Goal: Find specific page/section: Find specific page/section

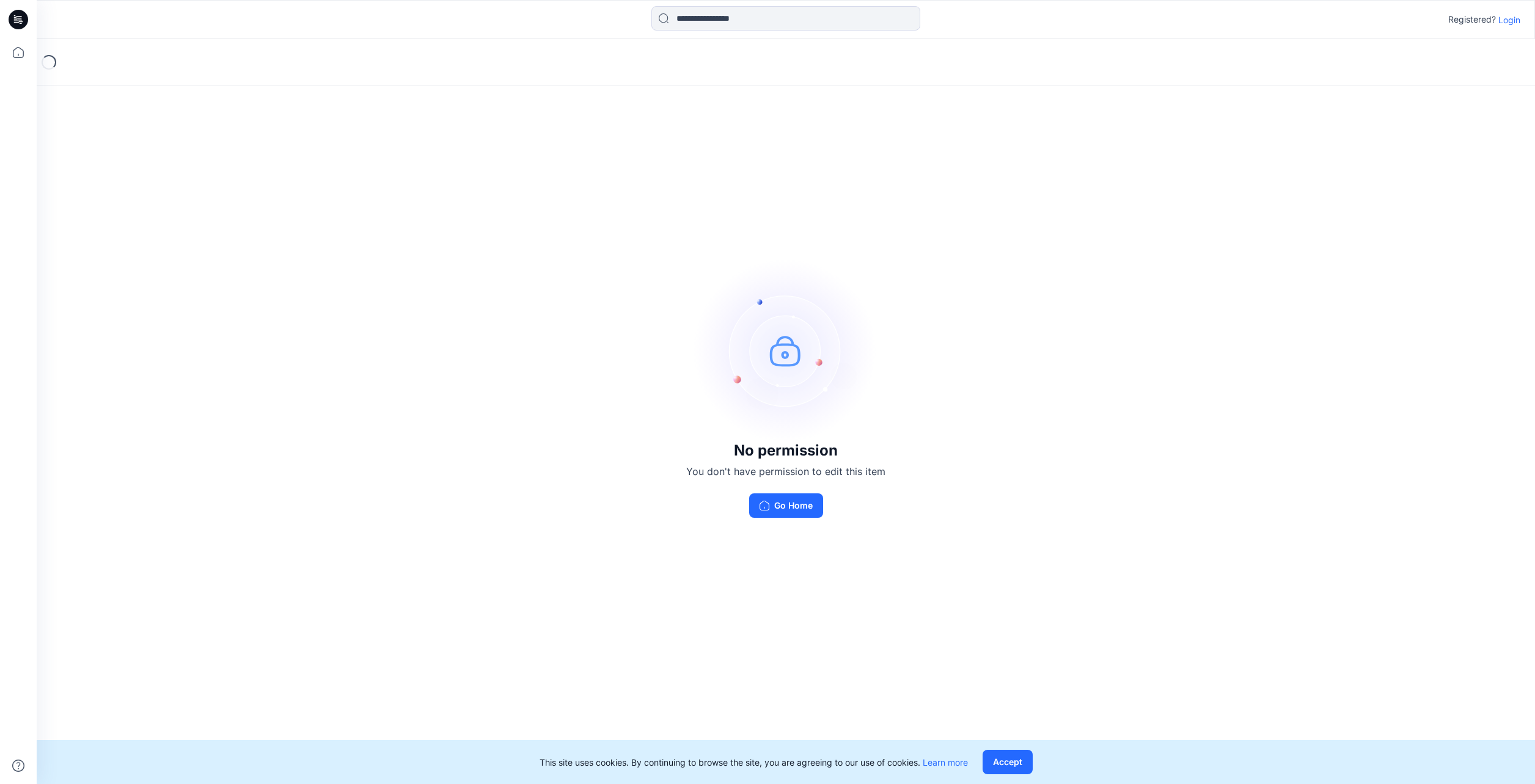
click at [956, 590] on div "No permission You don't have permission to edit this item Go Home" at bounding box center [786, 388] width 1498 height 699
click at [1512, 11] on div "Registered? Login" at bounding box center [785, 19] width 1498 height 27
click at [1514, 17] on p "Login" at bounding box center [1509, 20] width 22 height 13
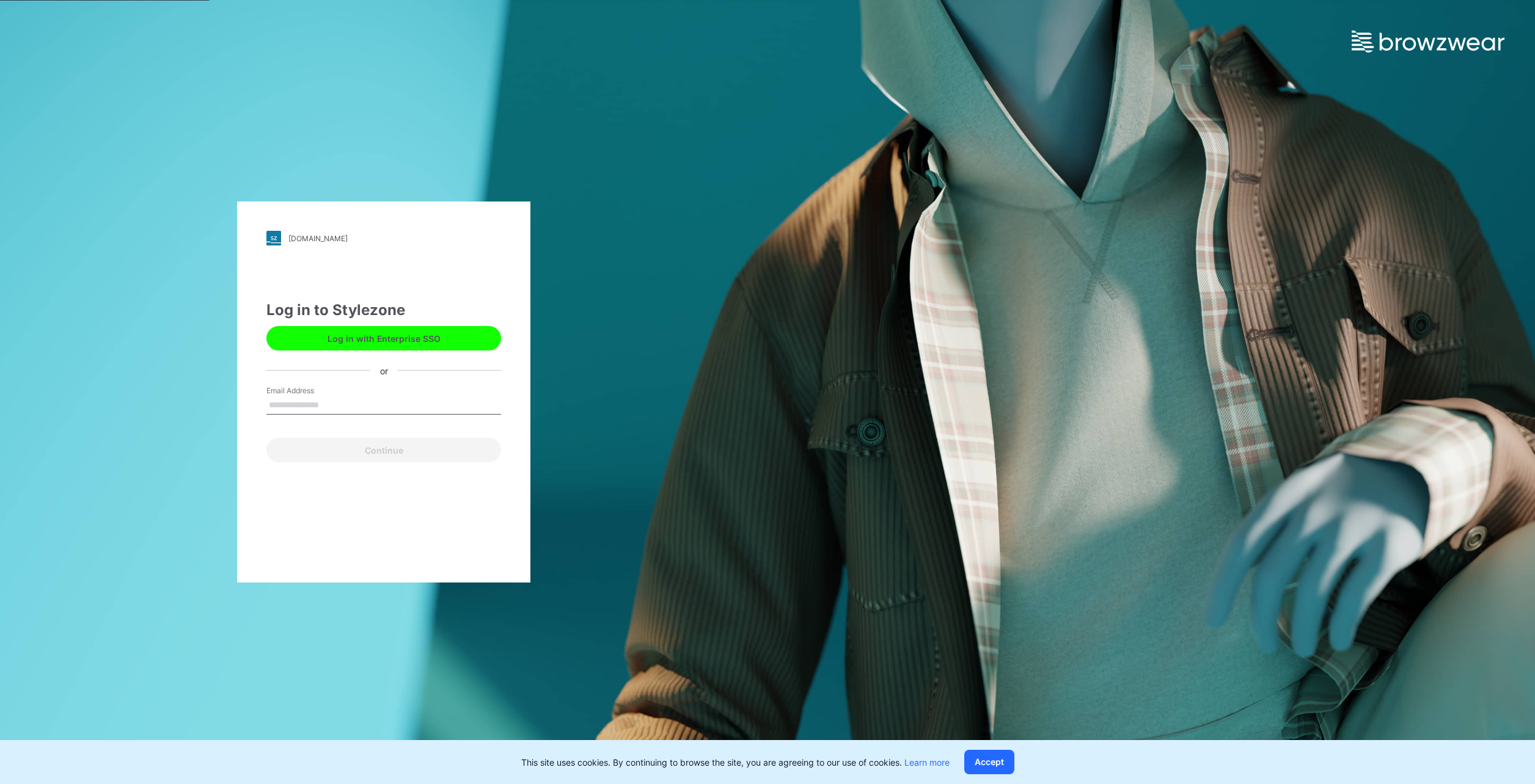
click at [403, 405] on input "Email Address" at bounding box center [384, 406] width 235 height 18
type input "*"
type input "**********"
click at [267, 438] on button "Continue" at bounding box center [384, 450] width 235 height 24
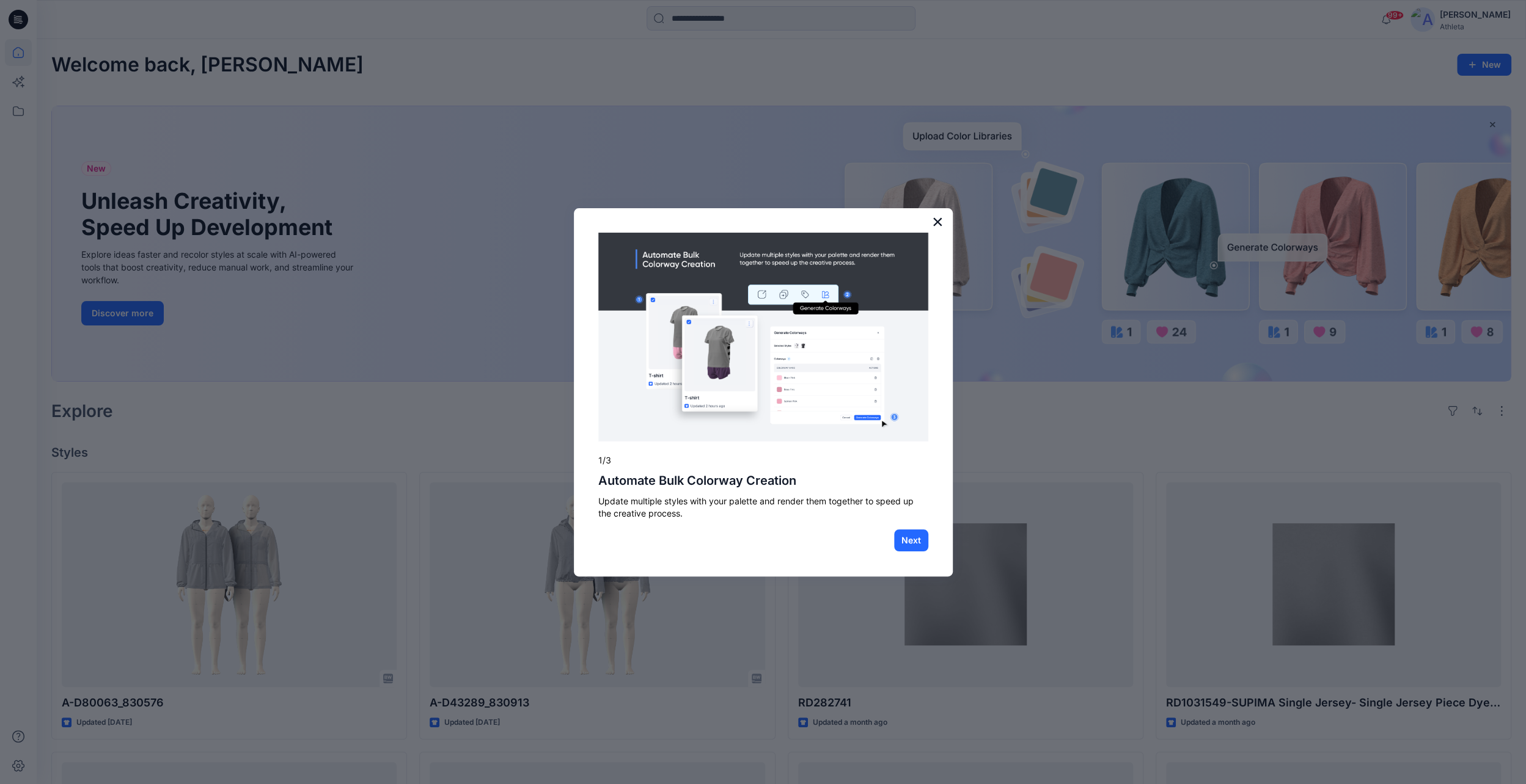
click at [934, 218] on button "×" at bounding box center [937, 222] width 11 height 20
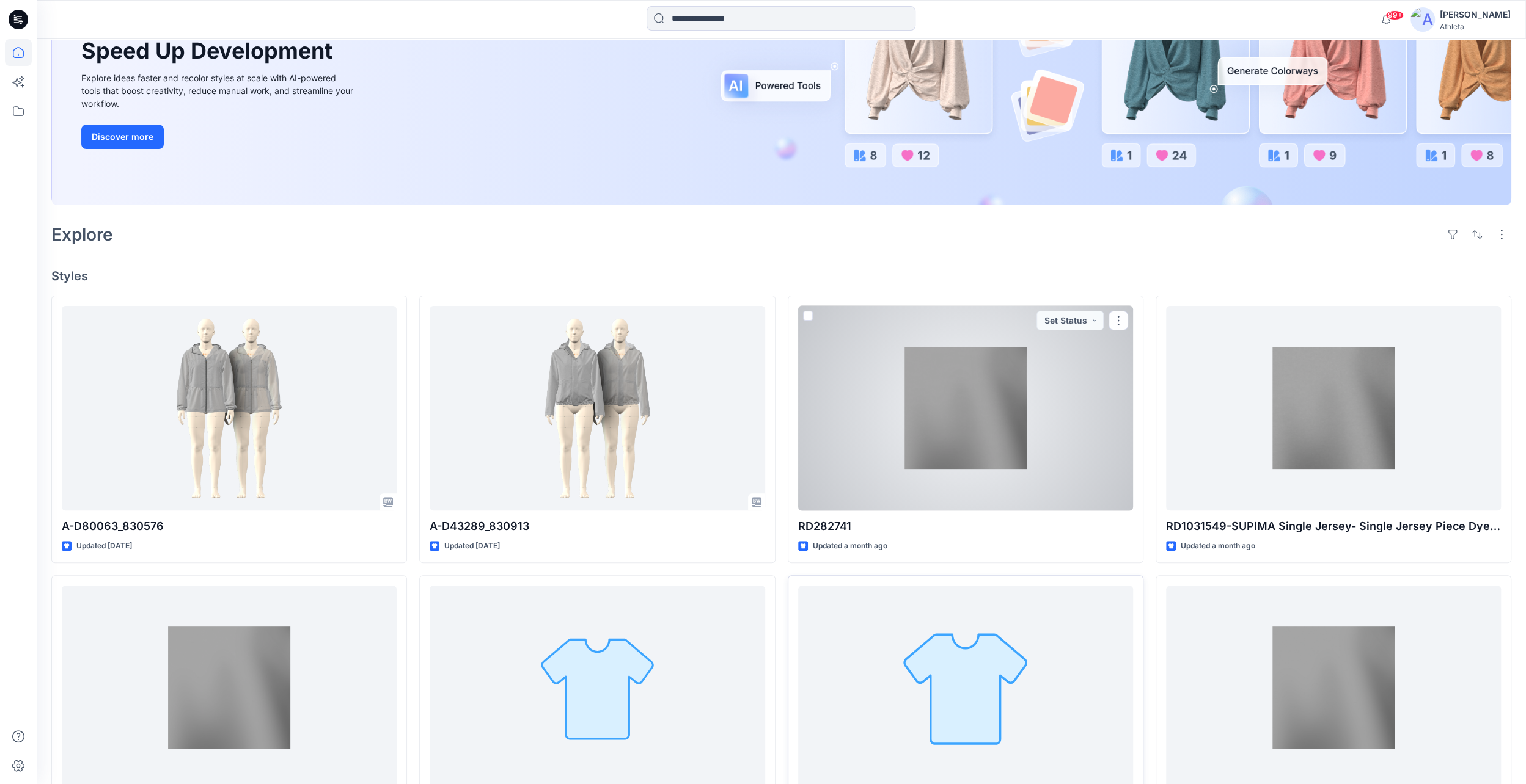
scroll to position [306, 0]
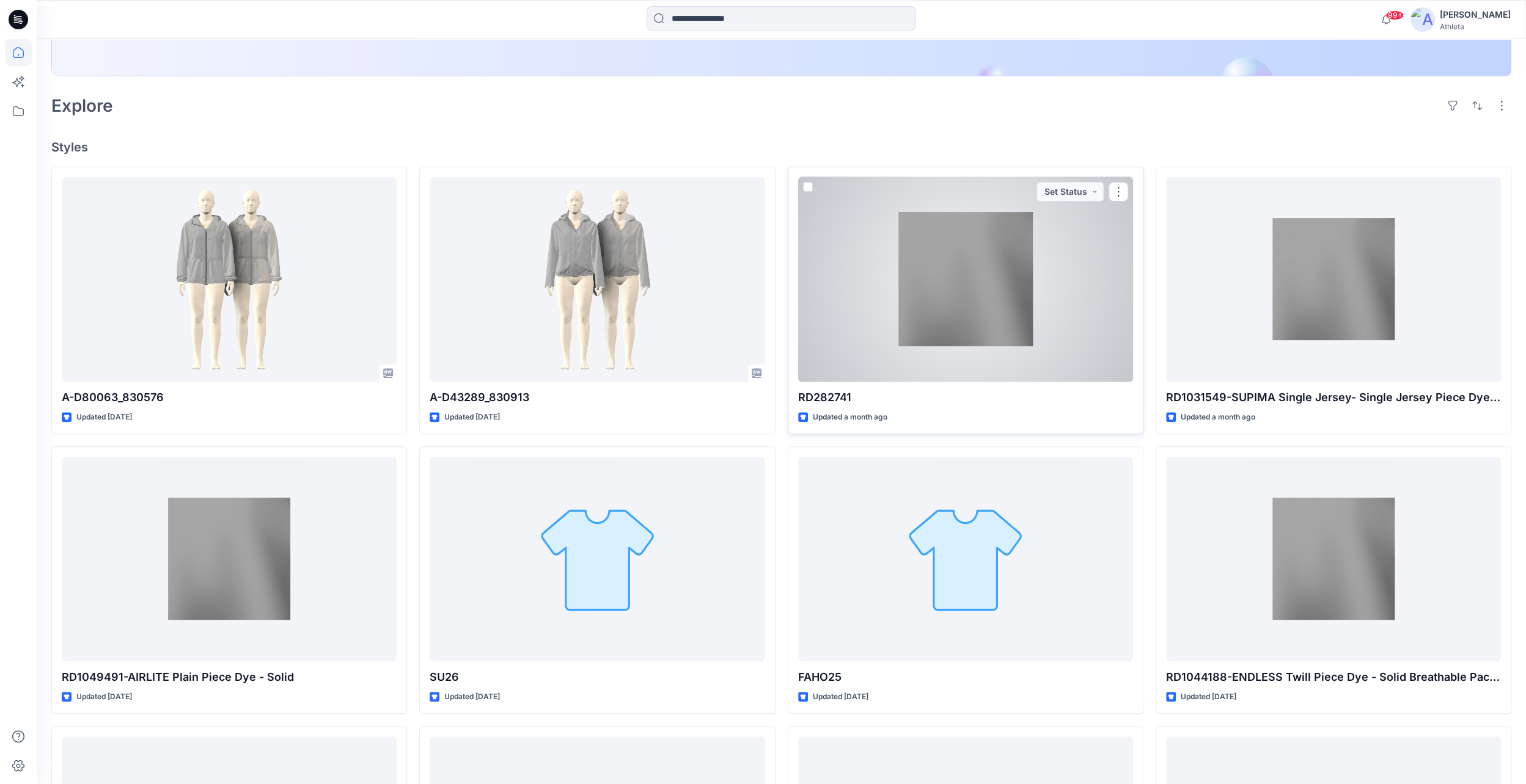
click at [957, 265] on div at bounding box center [966, 280] width 335 height 205
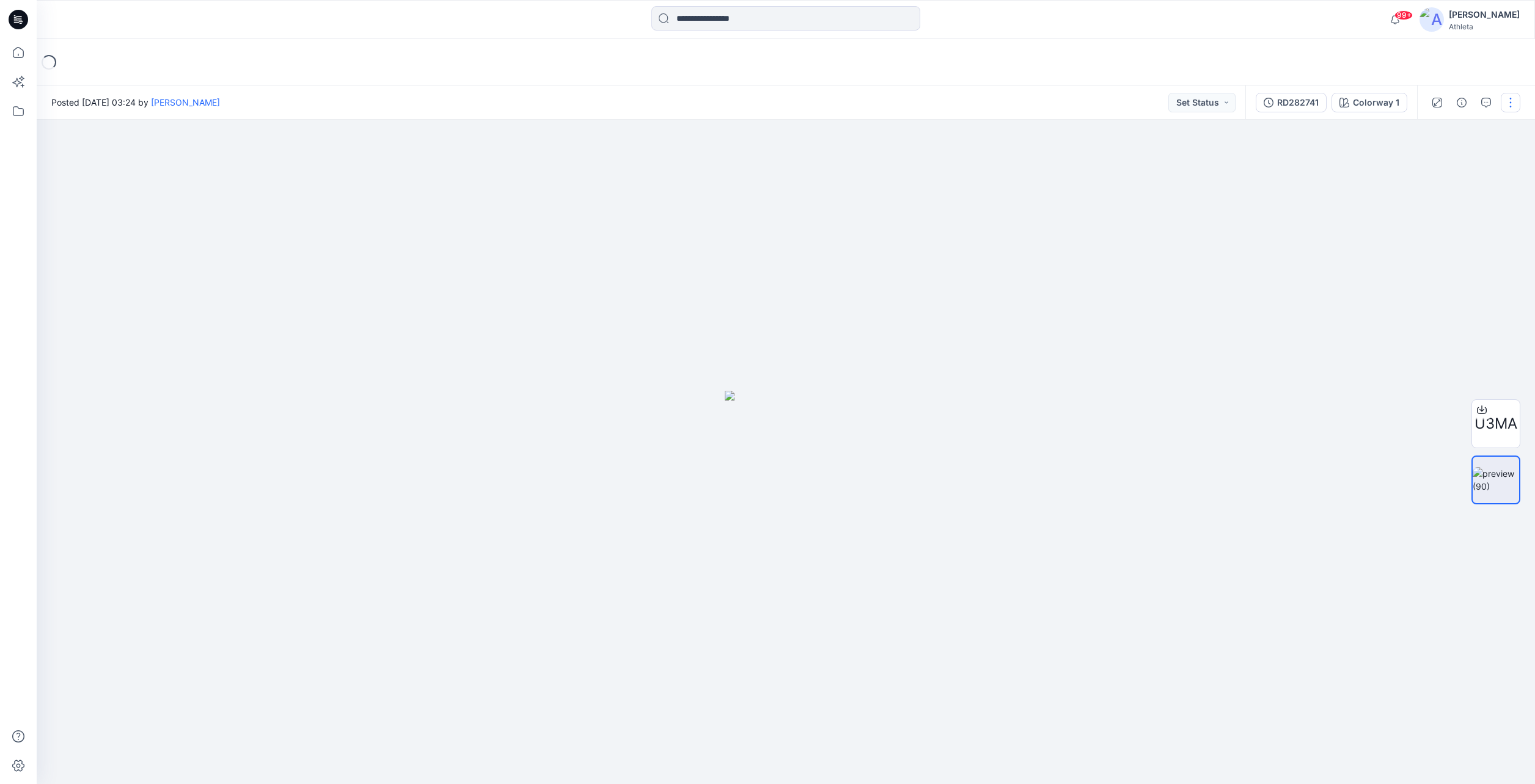
click at [1510, 102] on button "button" at bounding box center [1511, 103] width 20 height 20
click at [1501, 206] on icon "button" at bounding box center [1503, 204] width 10 height 10
click at [1484, 412] on icon at bounding box center [1481, 410] width 10 height 10
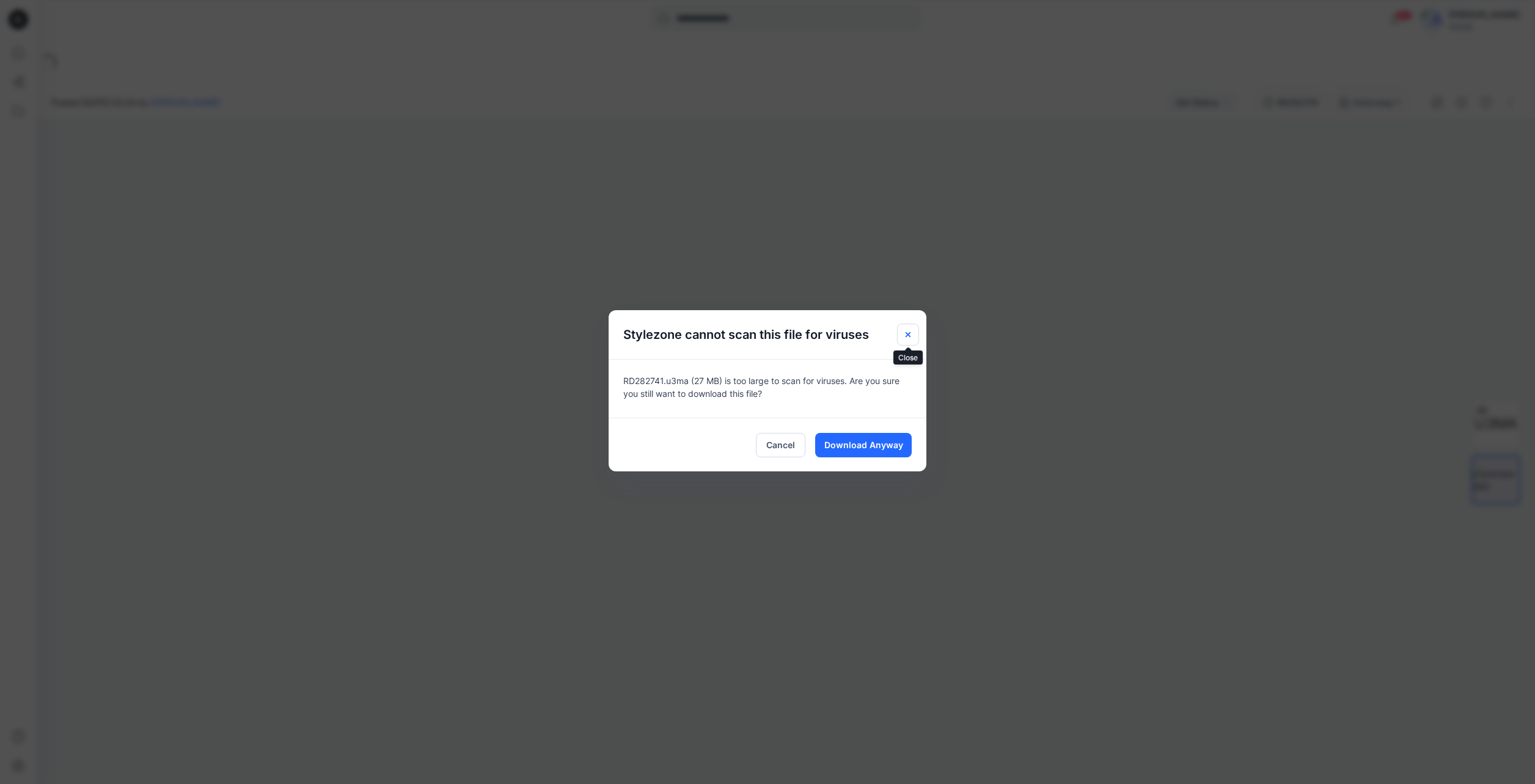
click at [906, 333] on icon "Close" at bounding box center [908, 335] width 10 height 10
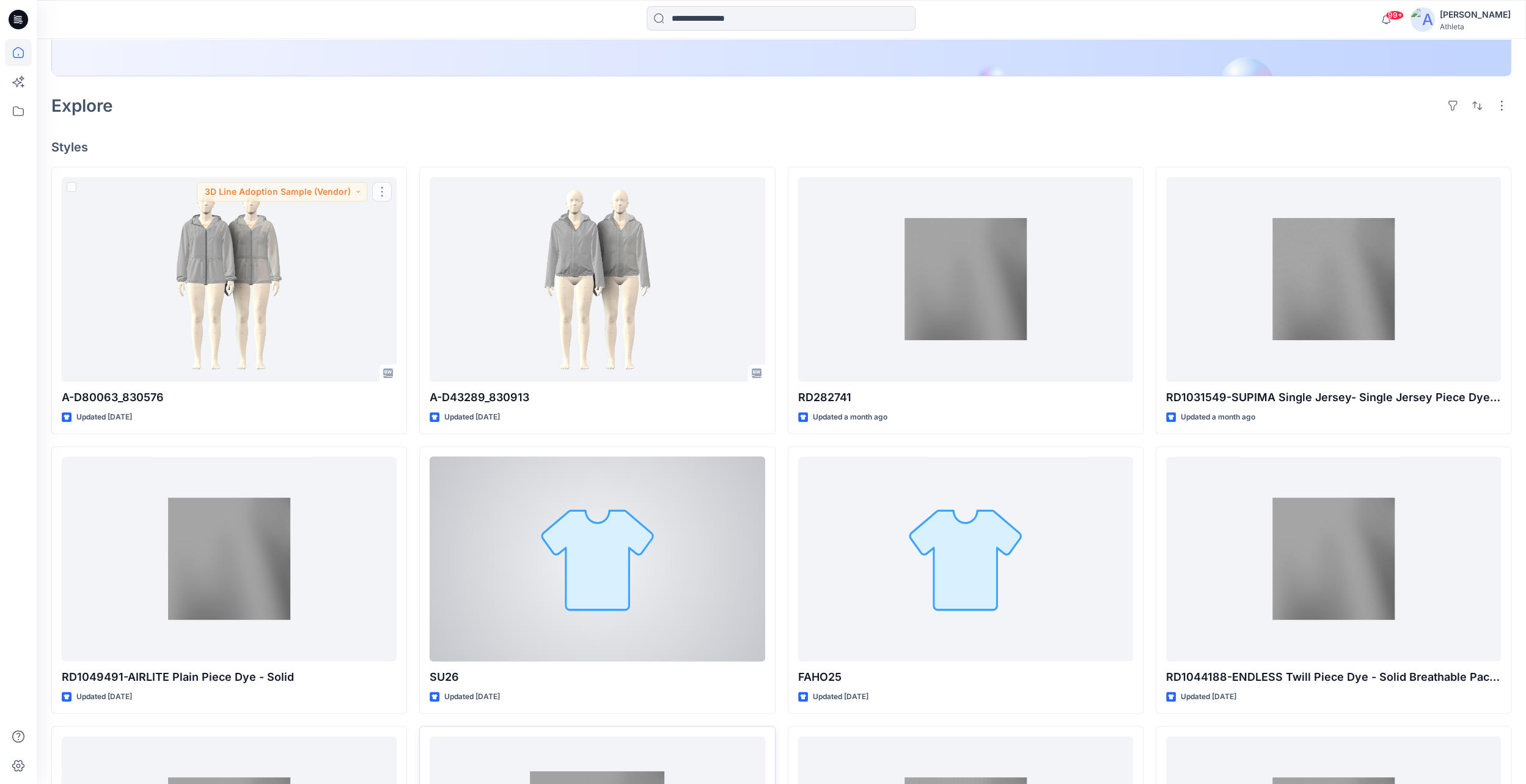
scroll to position [572, 0]
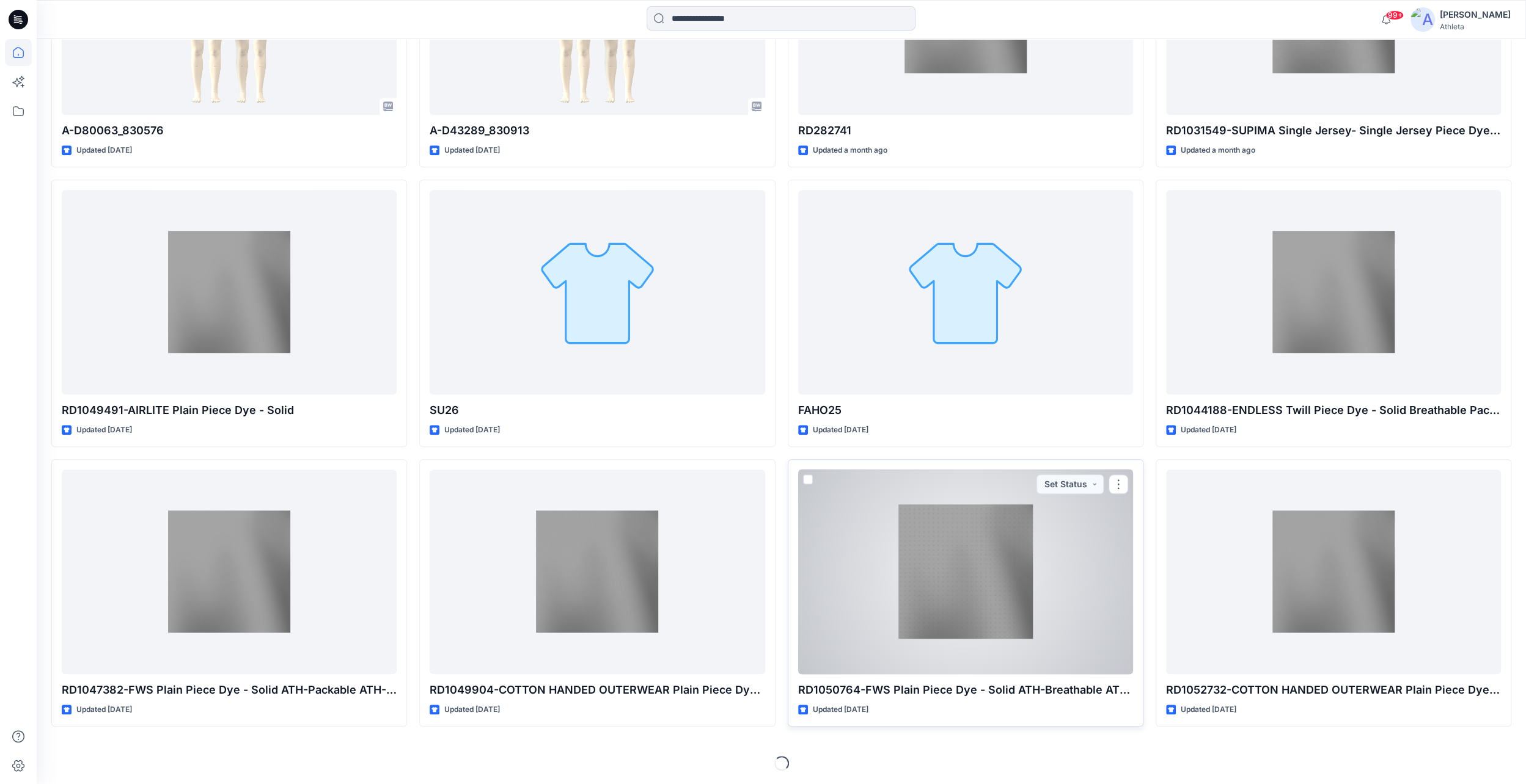
click at [964, 577] on div at bounding box center [966, 572] width 335 height 205
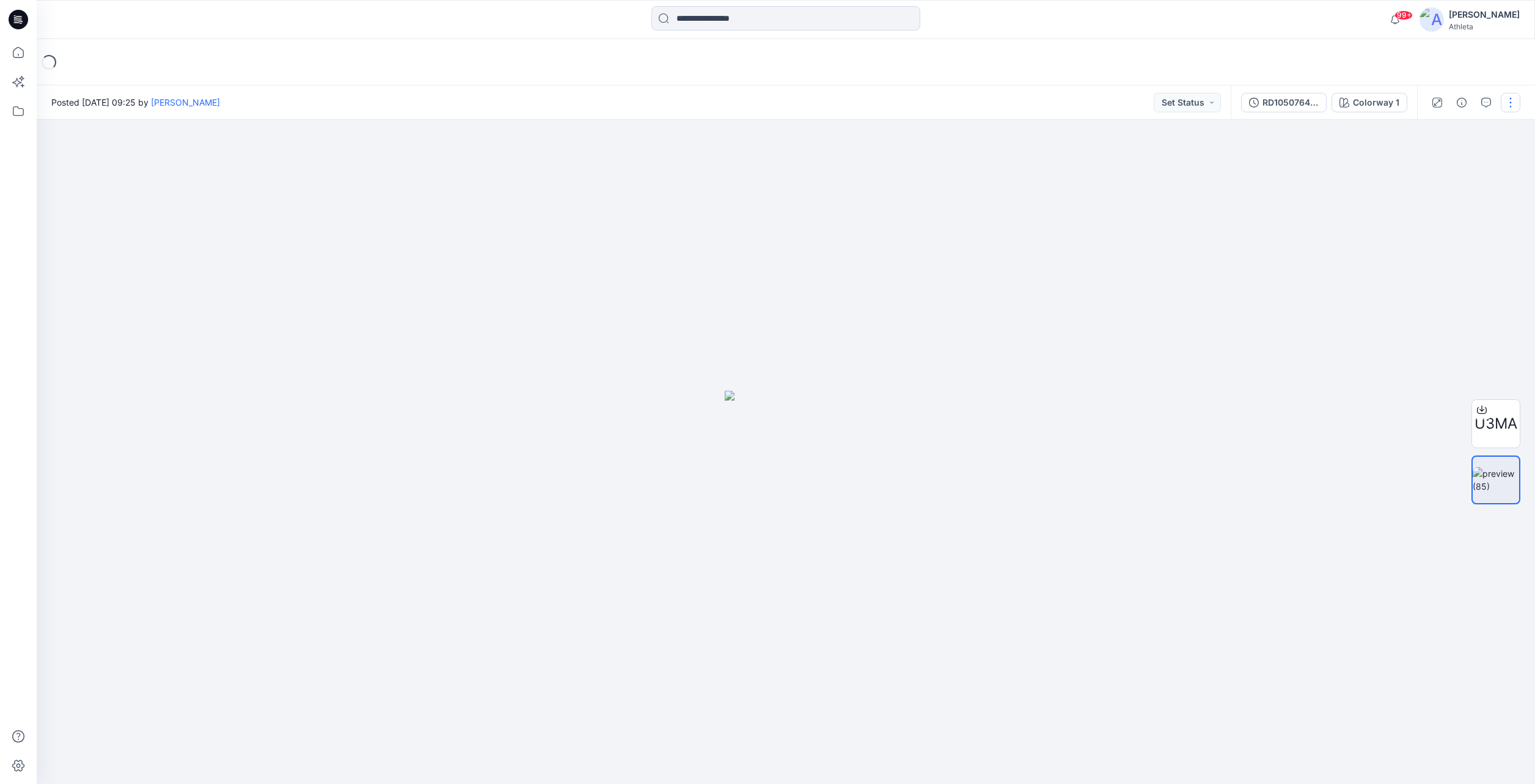
click at [1510, 108] on button "button" at bounding box center [1511, 103] width 20 height 20
click at [1254, 152] on div at bounding box center [786, 452] width 1498 height 665
click at [1508, 423] on span "U3MA" at bounding box center [1496, 423] width 43 height 22
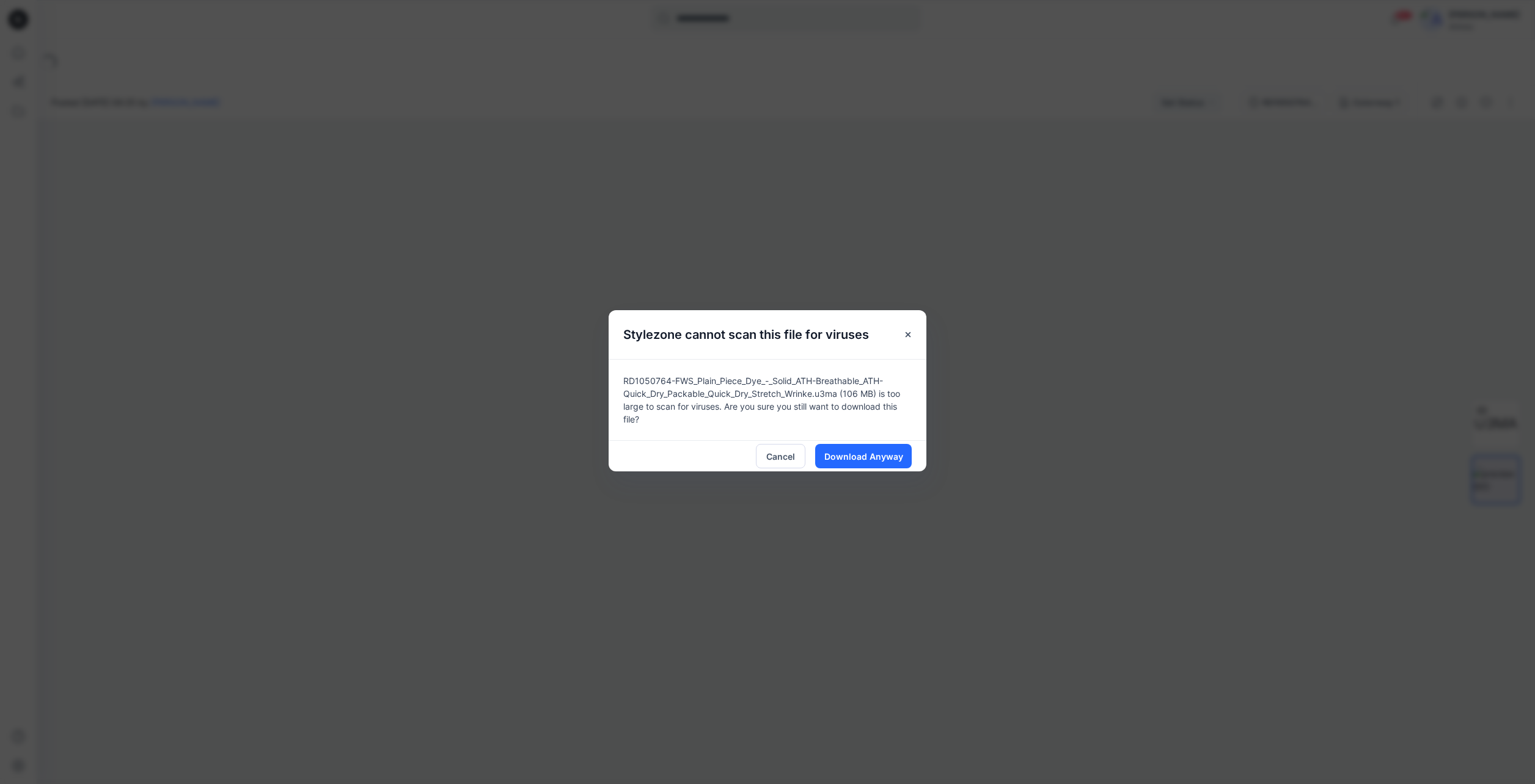
click at [1138, 372] on div "Stylezone cannot scan this file for viruses RD1050764-FWS_Plain_Piece_Dye_-_Sol…" at bounding box center [768, 392] width 1535 height 784
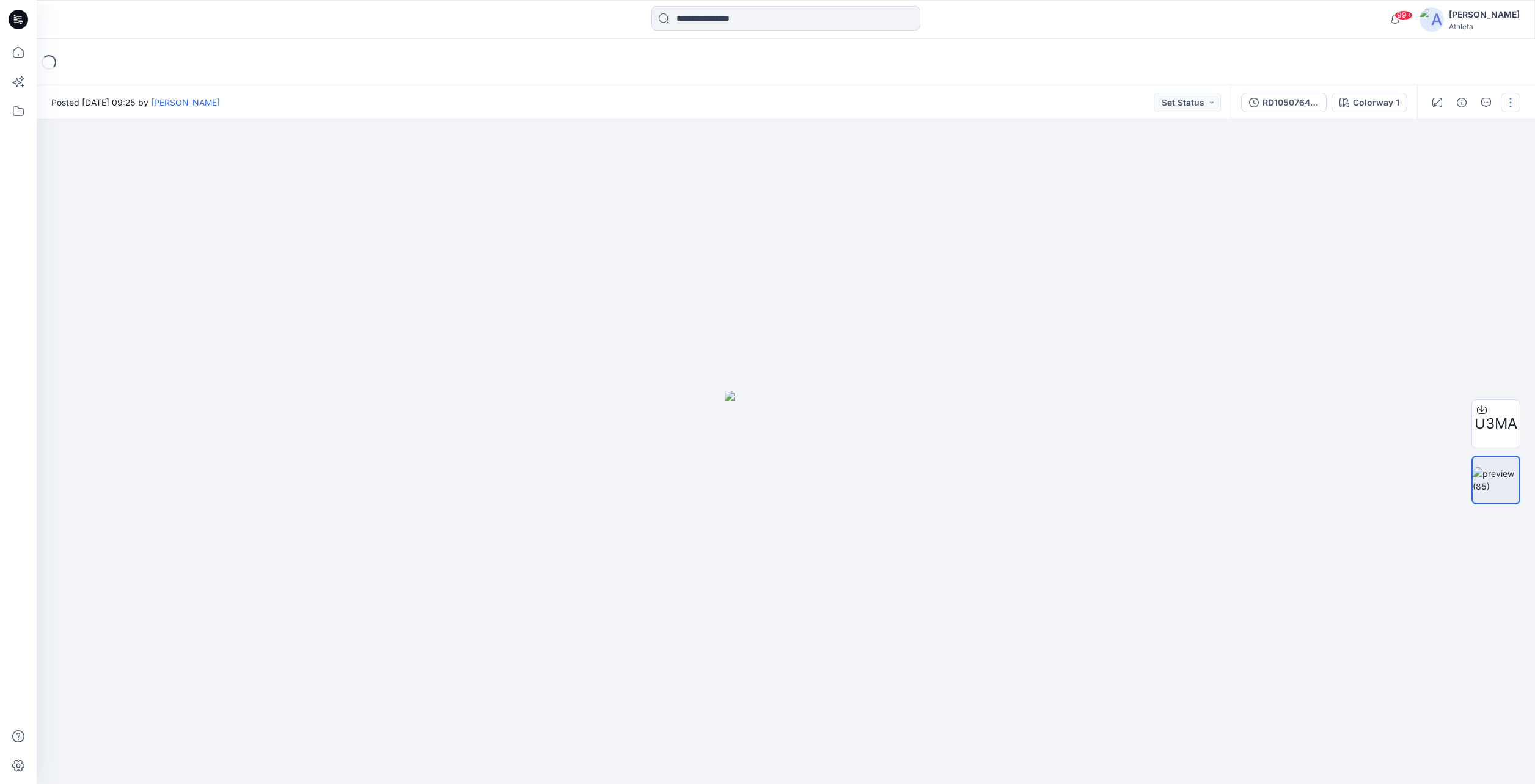
click at [1513, 103] on button "button" at bounding box center [1511, 103] width 20 height 20
click at [1489, 209] on button "View" at bounding box center [1459, 205] width 112 height 23
click at [1245, 468] on div at bounding box center [786, 452] width 1498 height 665
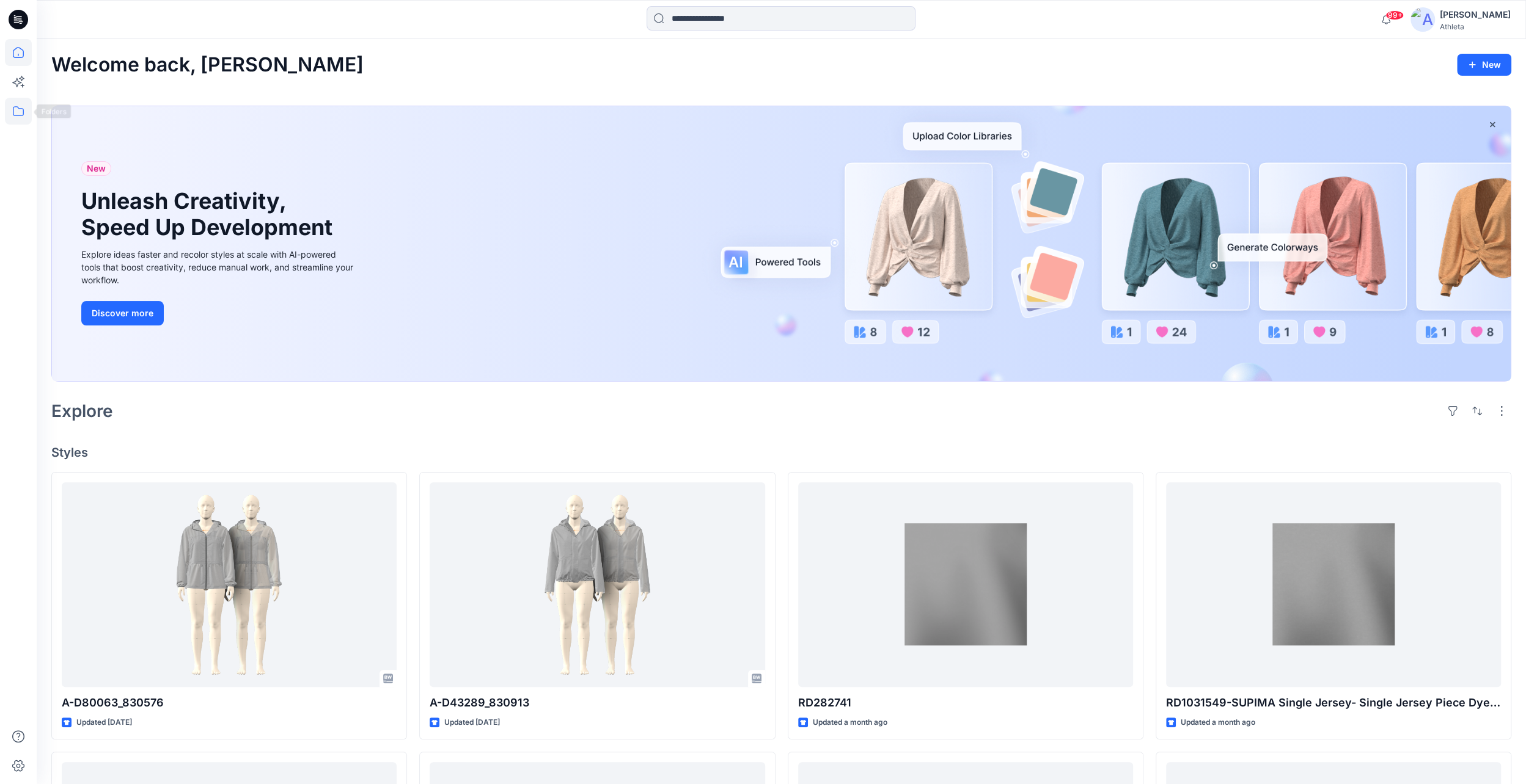
click at [22, 114] on icon at bounding box center [18, 111] width 27 height 27
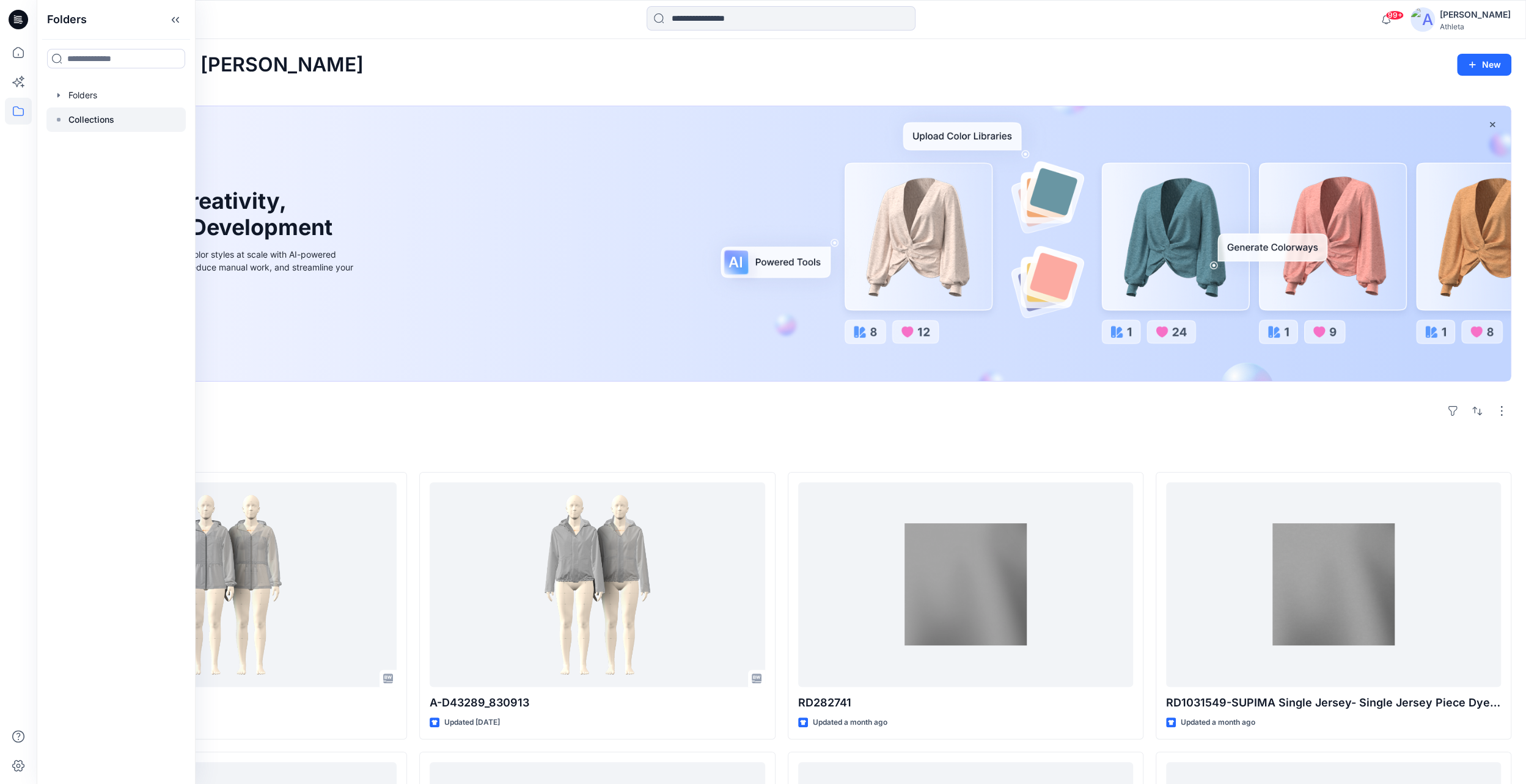
click at [71, 120] on p "Collections" at bounding box center [92, 119] width 46 height 15
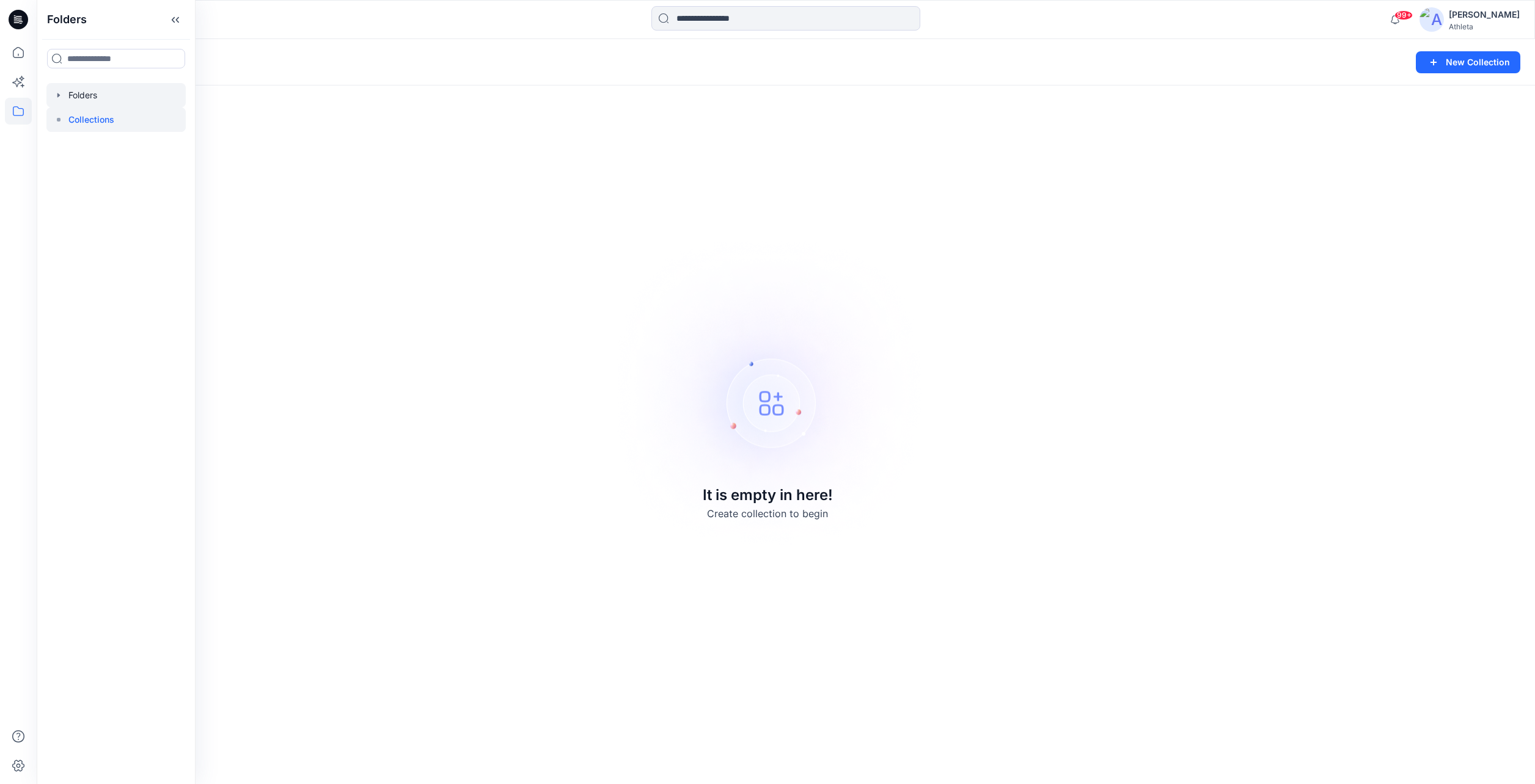
click at [60, 92] on icon "button" at bounding box center [58, 95] width 10 height 10
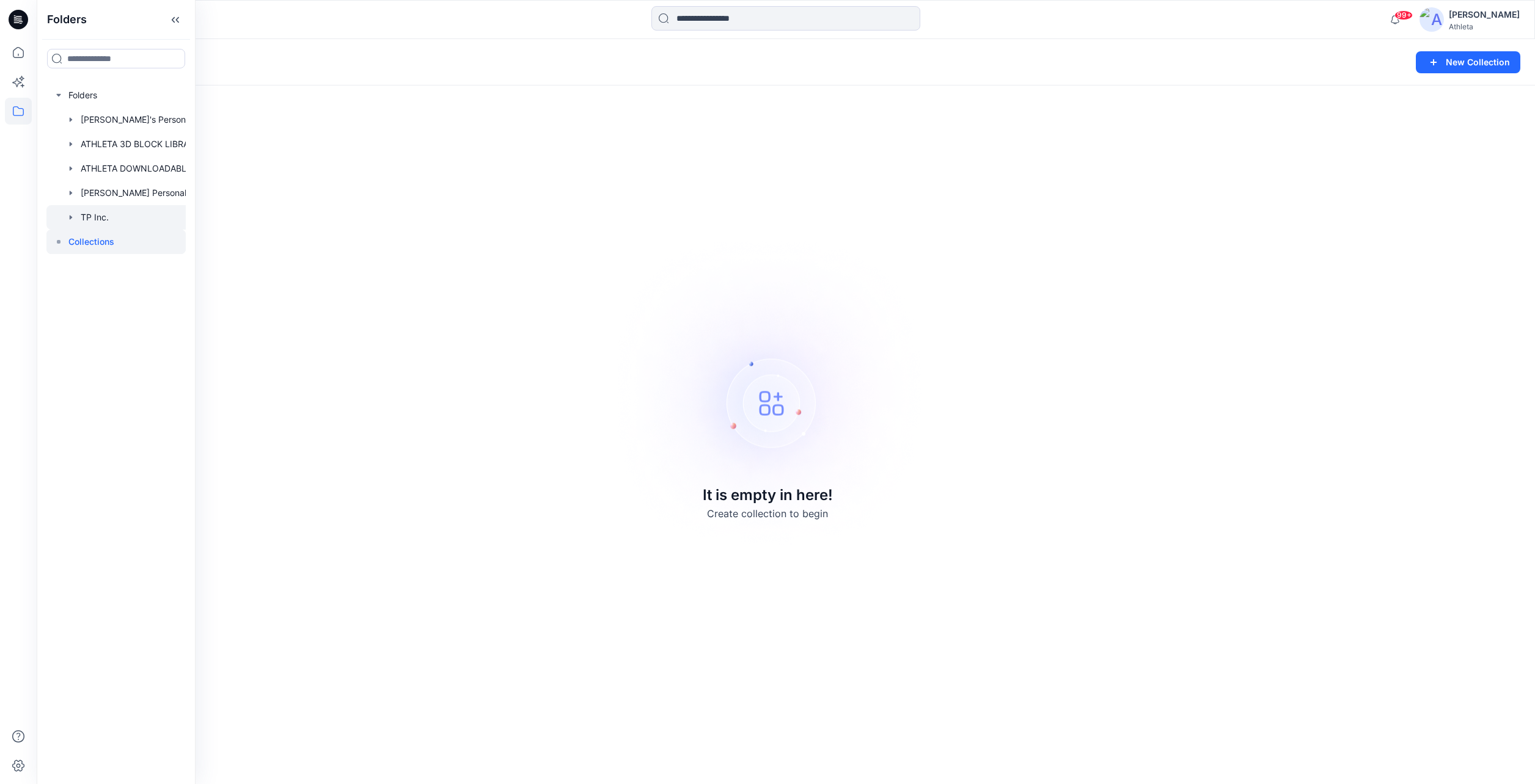
click at [84, 224] on div at bounding box center [132, 218] width 171 height 24
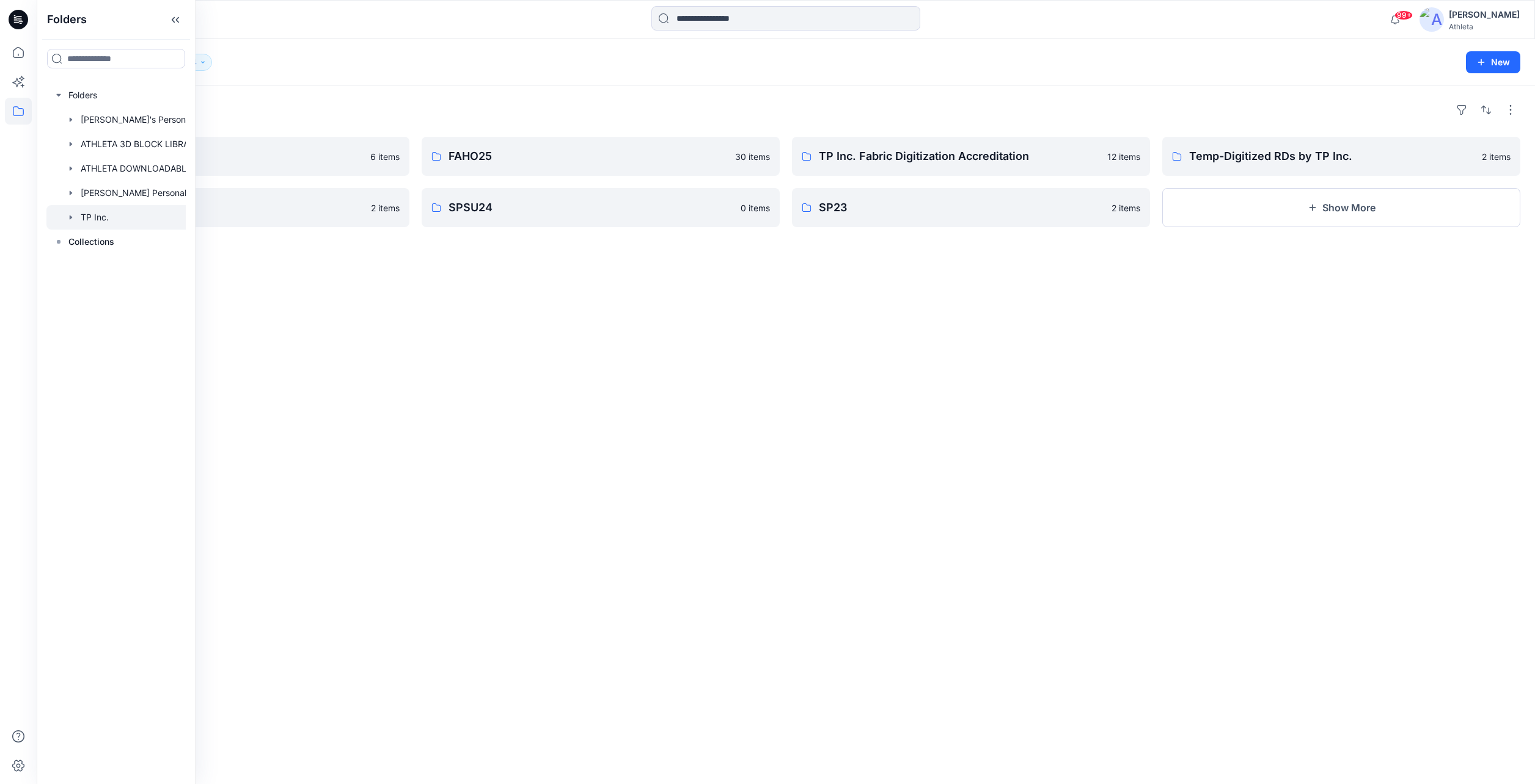
click at [1013, 465] on div "Folders SPSU26 6 items SU23 2 items FAHO25 30 items SPSU24 0 items TP Inc. Fabr…" at bounding box center [786, 435] width 1498 height 699
click at [688, 363] on div "Folders SPSU26 6 items SU23 2 items FAHO25 30 items SPSU24 0 items TP Inc. Fabr…" at bounding box center [786, 435] width 1498 height 699
click at [971, 154] on p "TP Inc. Fabric Digitization Accreditation" at bounding box center [969, 156] width 302 height 17
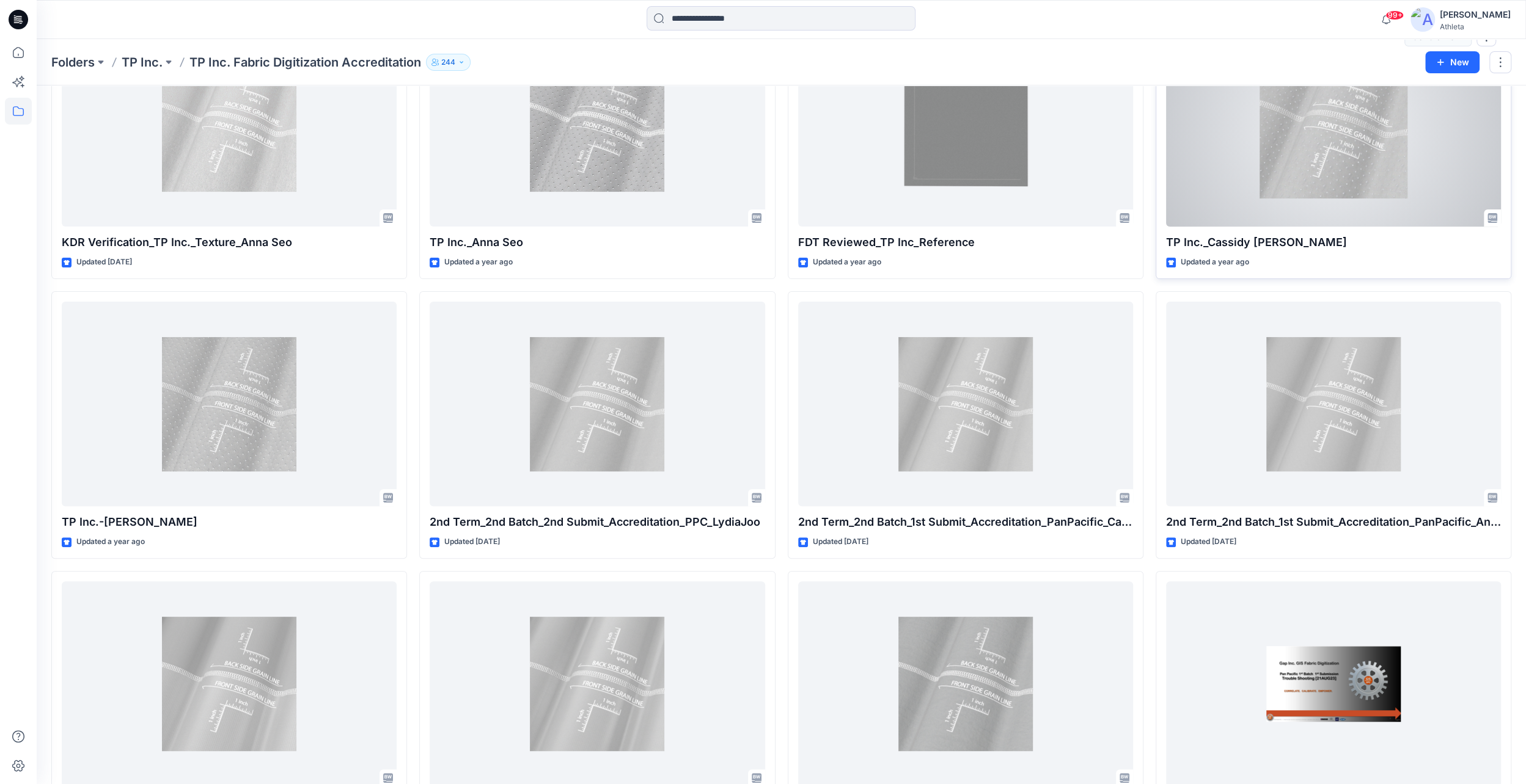
scroll to position [279, 0]
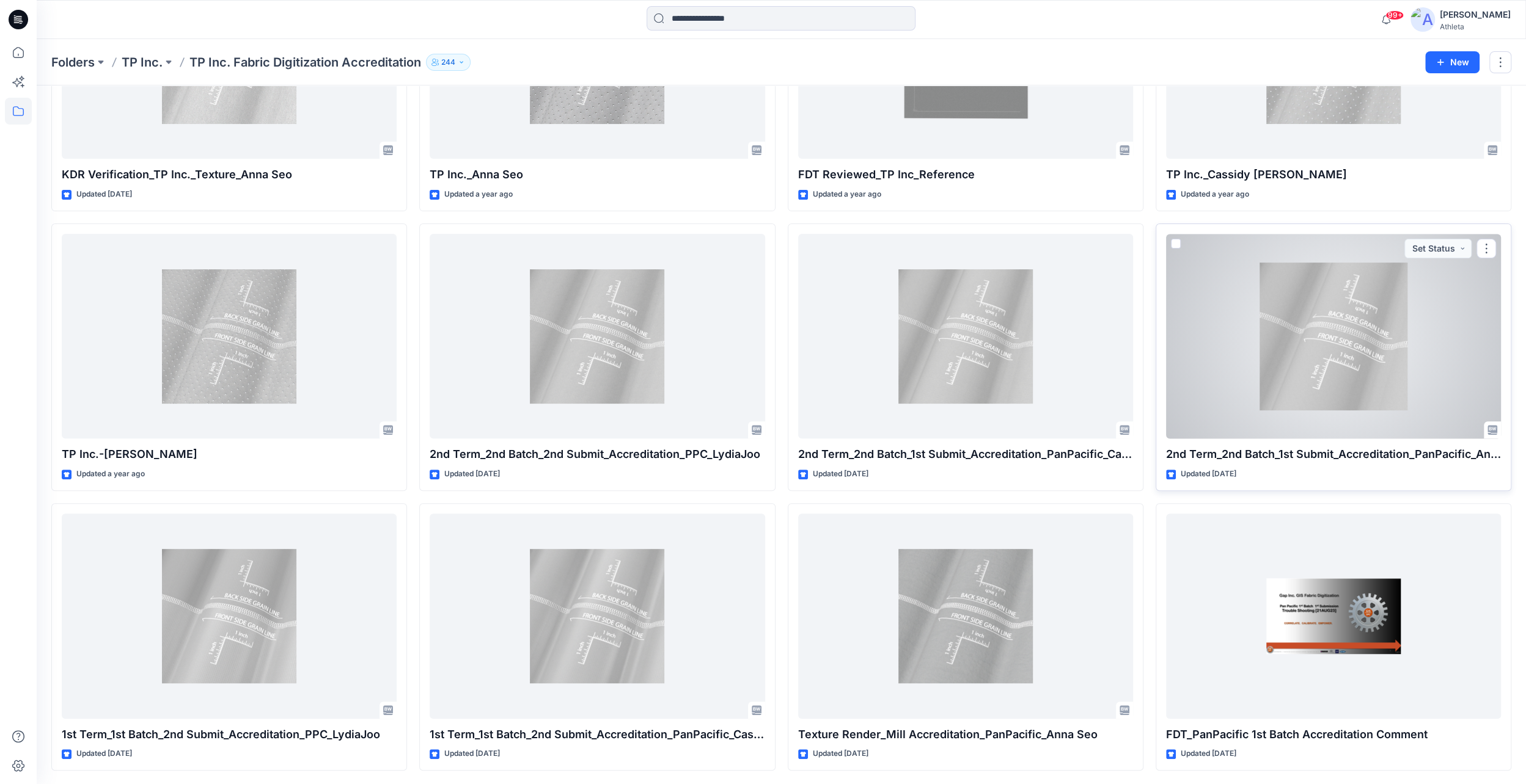
click at [1363, 317] on div at bounding box center [1333, 336] width 335 height 205
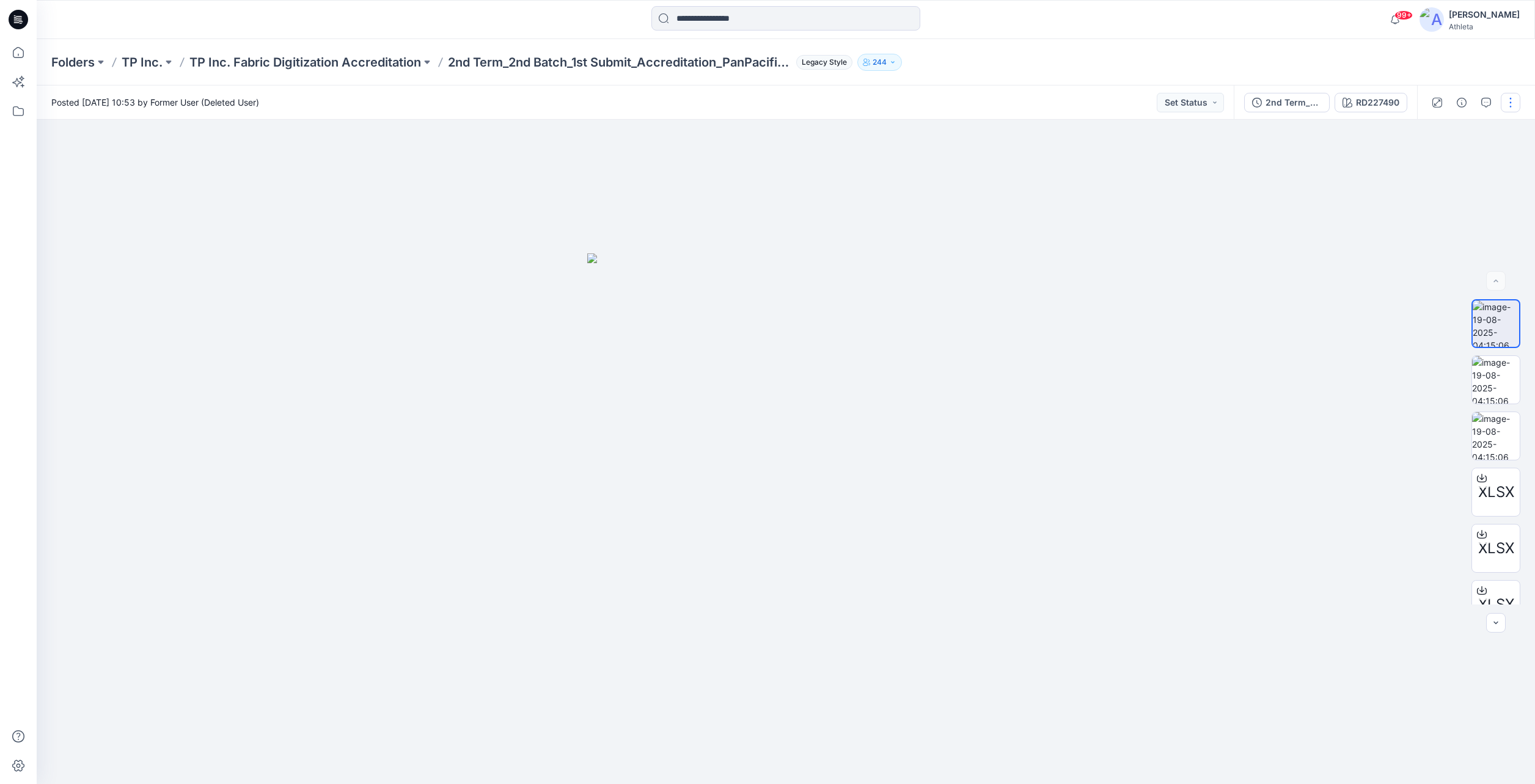
click at [1509, 102] on button "button" at bounding box center [1511, 103] width 20 height 20
click at [1272, 281] on div at bounding box center [786, 452] width 1498 height 665
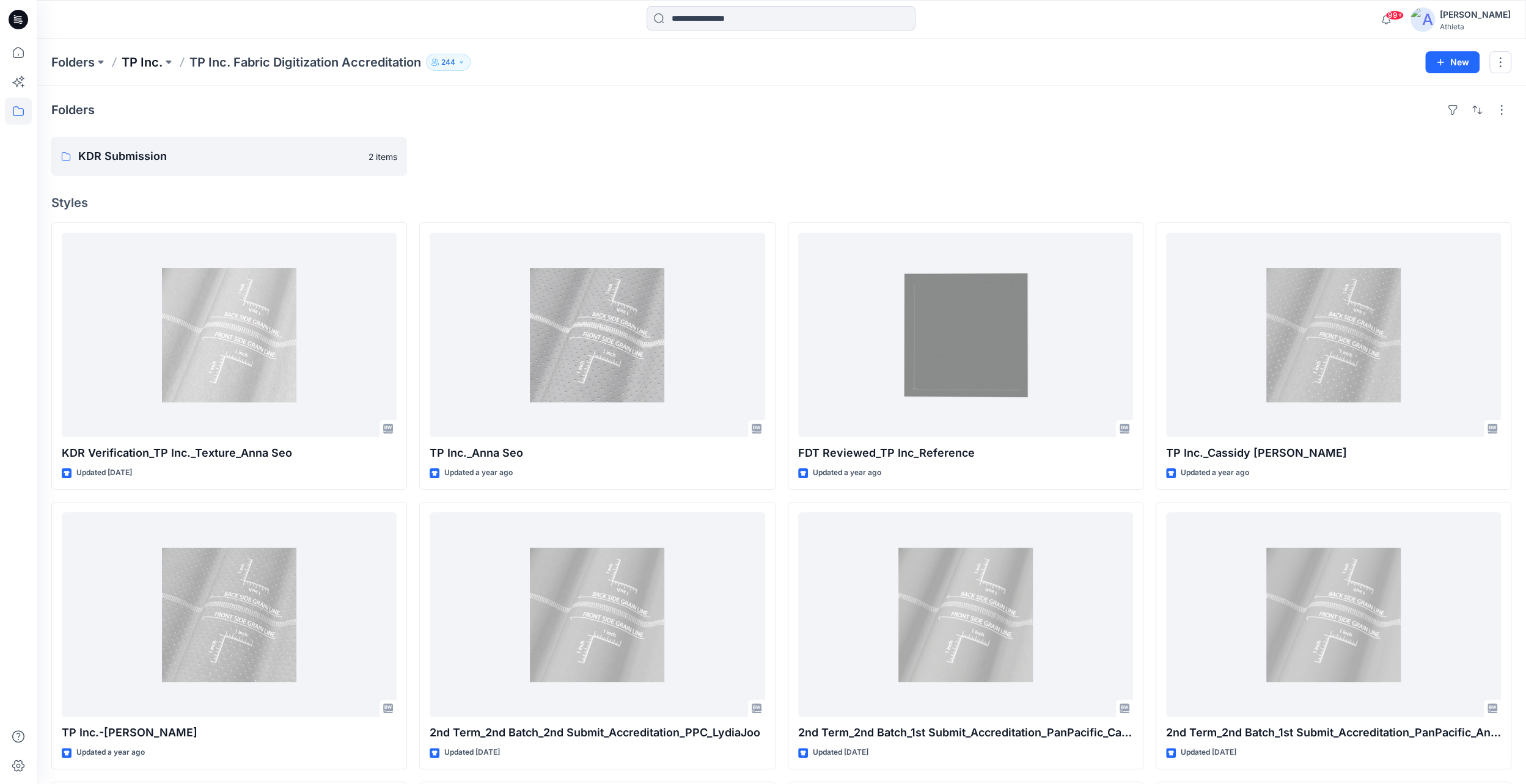
click at [148, 63] on p "TP Inc." at bounding box center [142, 62] width 41 height 17
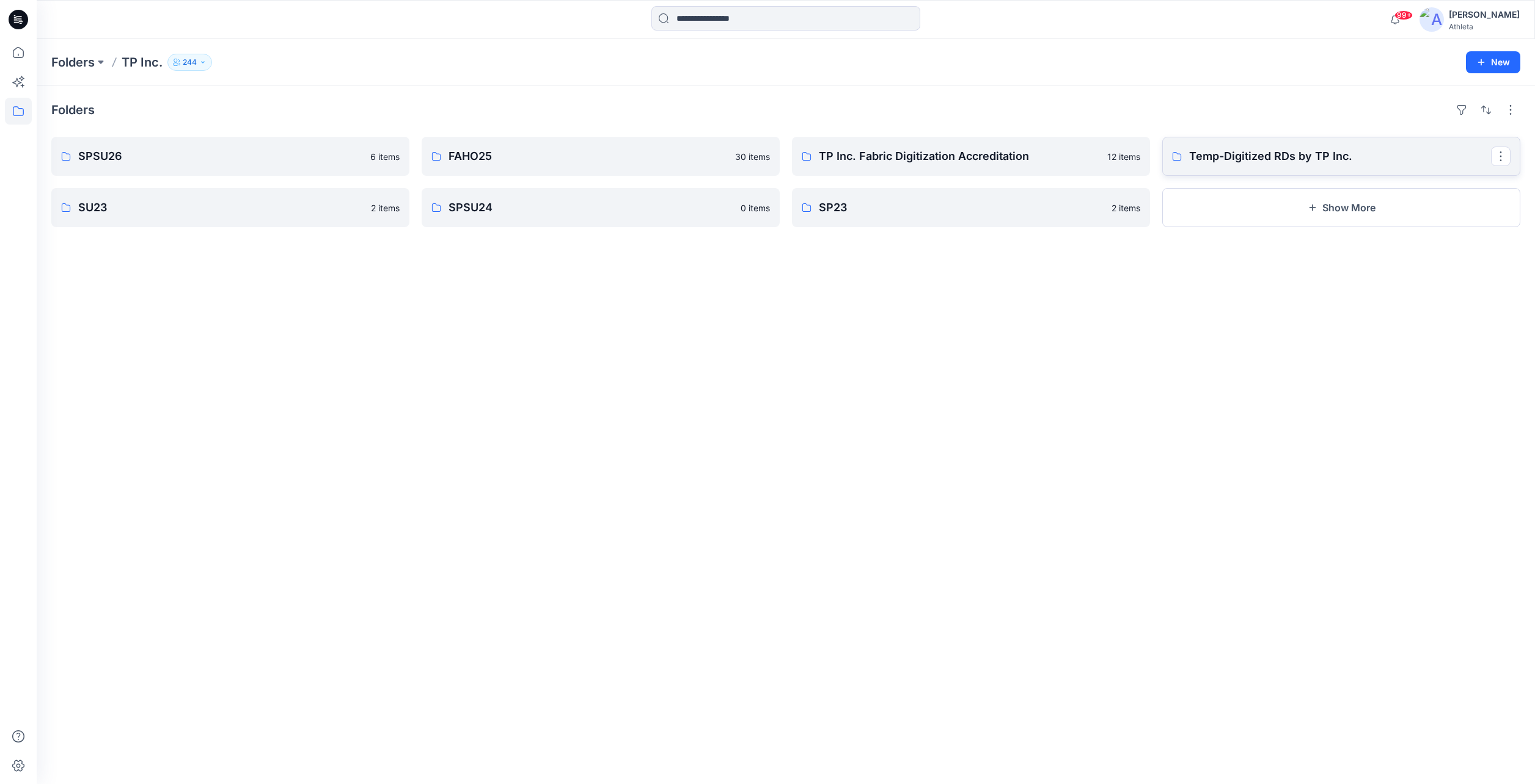
click at [1274, 158] on p "Temp-Digitized RDs by TP Inc." at bounding box center [1340, 156] width 302 height 17
drag, startPoint x: 913, startPoint y: 695, endPoint x: 864, endPoint y: 769, distance: 88.8
click at [912, 696] on div "Folders SPSU26 6 items SU23 2 items FAHO25 30 items SPSU24 0 items TP Inc. Fabr…" at bounding box center [786, 435] width 1498 height 699
click at [784, 397] on div "Folders SPSU26 6 items SU23 2 items FAHO25 30 items SPSU24 0 items TP Inc. Fabr…" at bounding box center [786, 435] width 1498 height 699
